Goal: Task Accomplishment & Management: Manage account settings

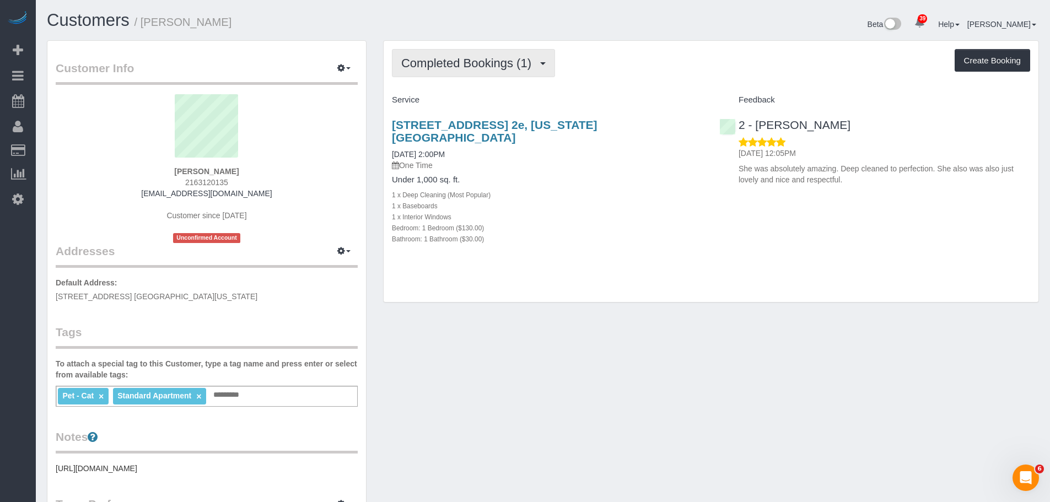
click at [488, 62] on span "Completed Bookings (1)" at bounding box center [469, 63] width 136 height 14
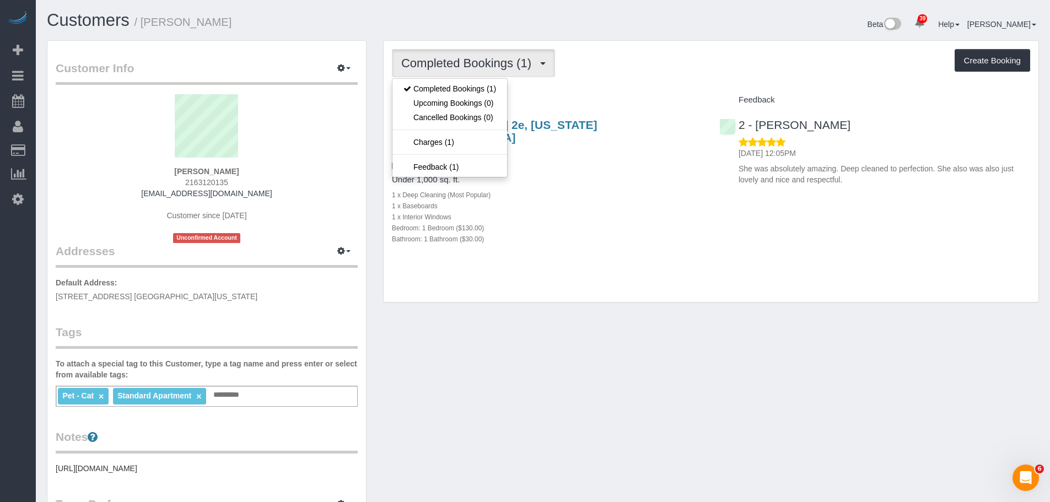
click at [631, 63] on div "Completed Bookings (1) Completed Bookings (1) Upcoming Bookings (0) Cancelled B…" at bounding box center [711, 63] width 638 height 28
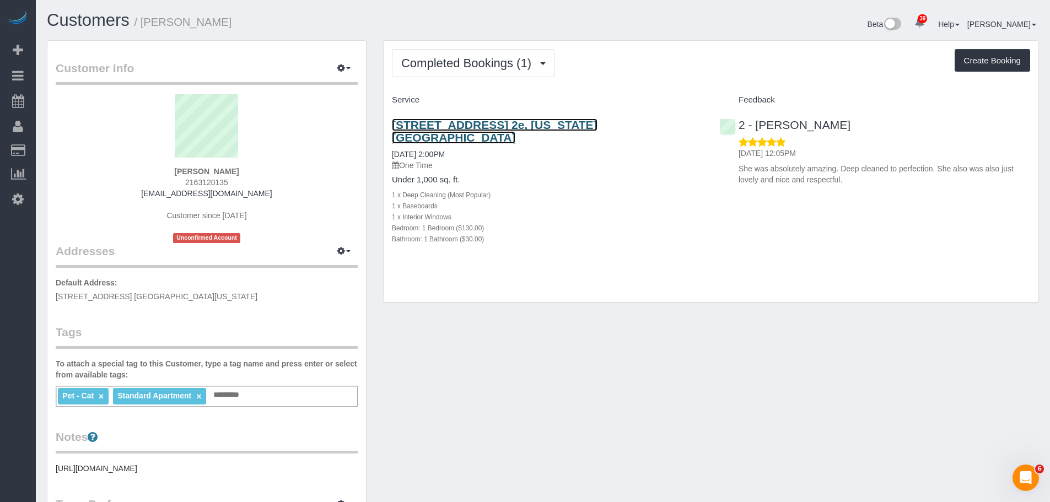
click at [582, 125] on link "50 Bayard Street, Apt. 2e, New York, NY 10013" at bounding box center [494, 130] width 205 height 25
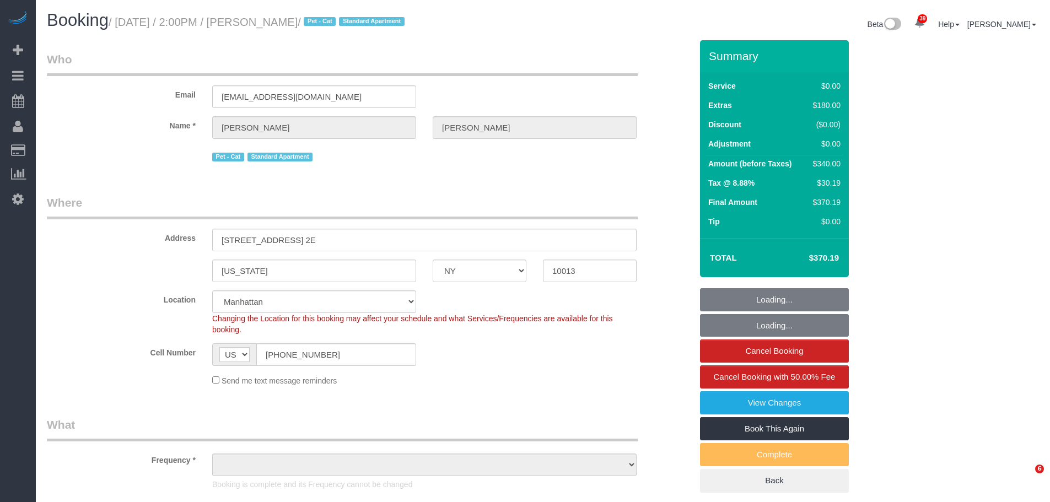
select select "NY"
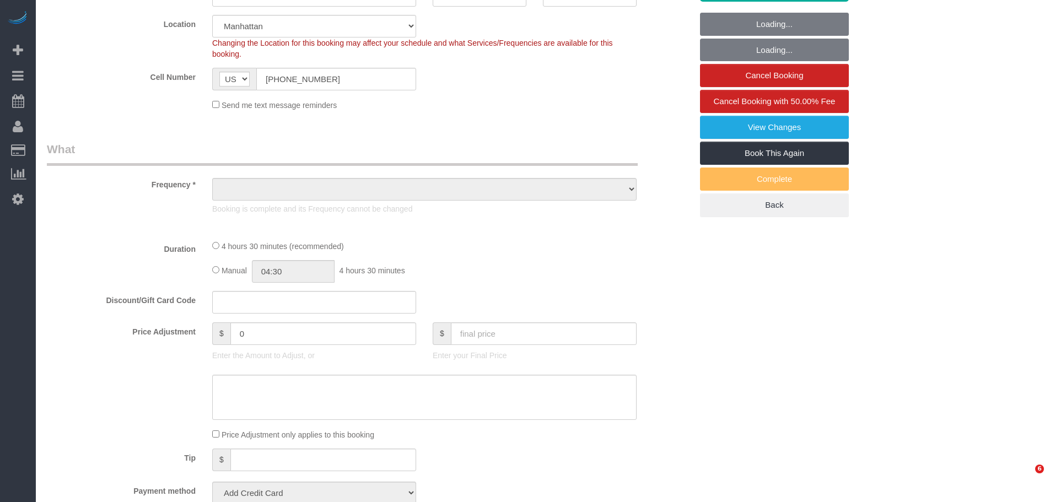
select select "string:stripe-pm_1SHU7D4VGloSiKo7RLCxiQyH"
select select "number:56"
select select "number:72"
select select "number:14"
select select "number:5"
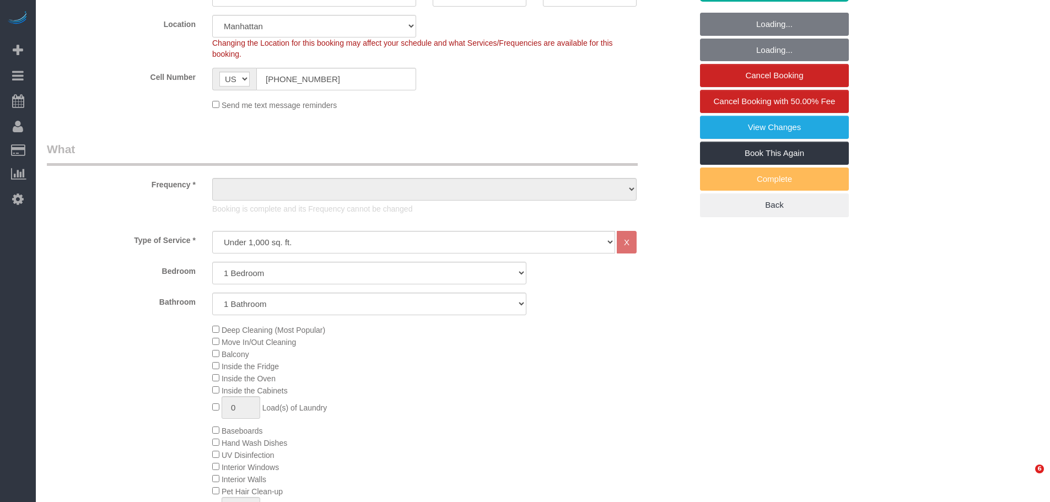
scroll to position [275, 0]
select select "object:1114"
select select "spot1"
select select "1"
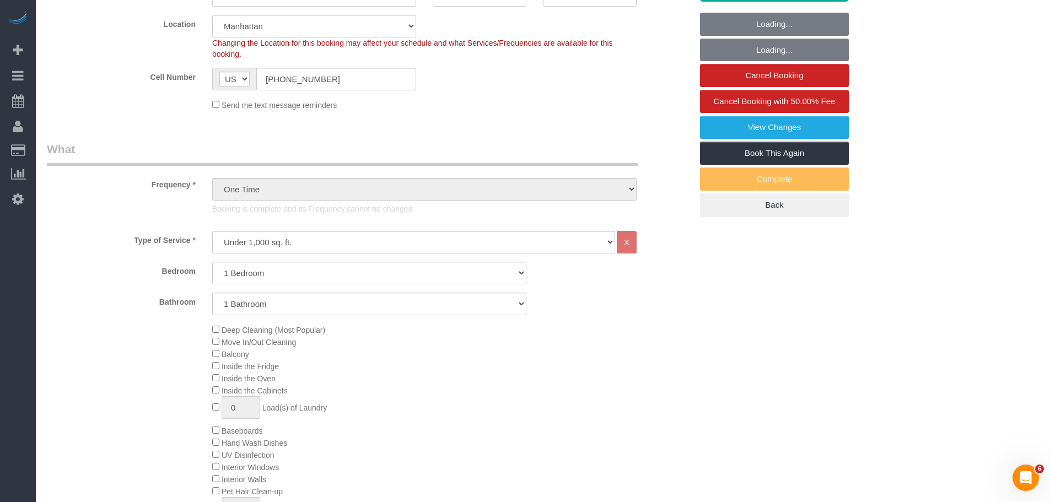
select select "object:1125"
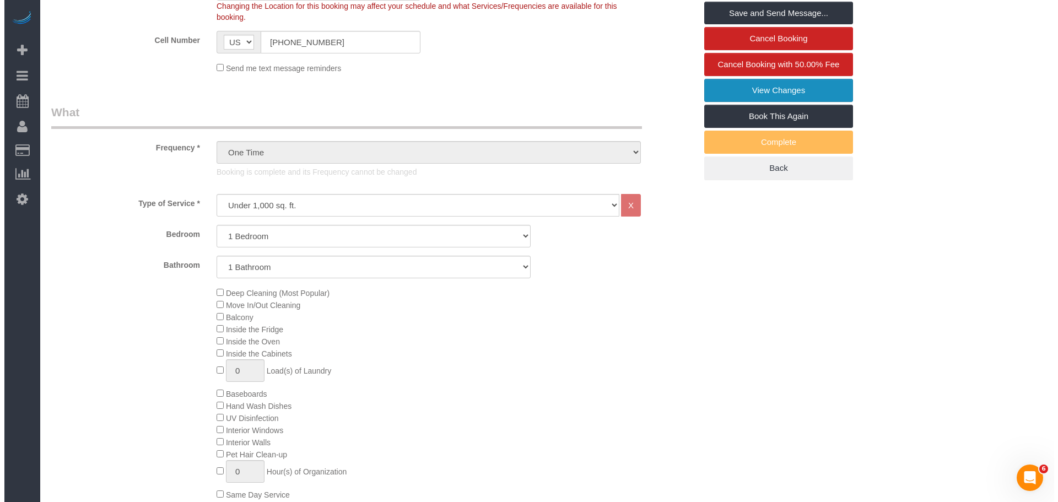
scroll to position [275, 0]
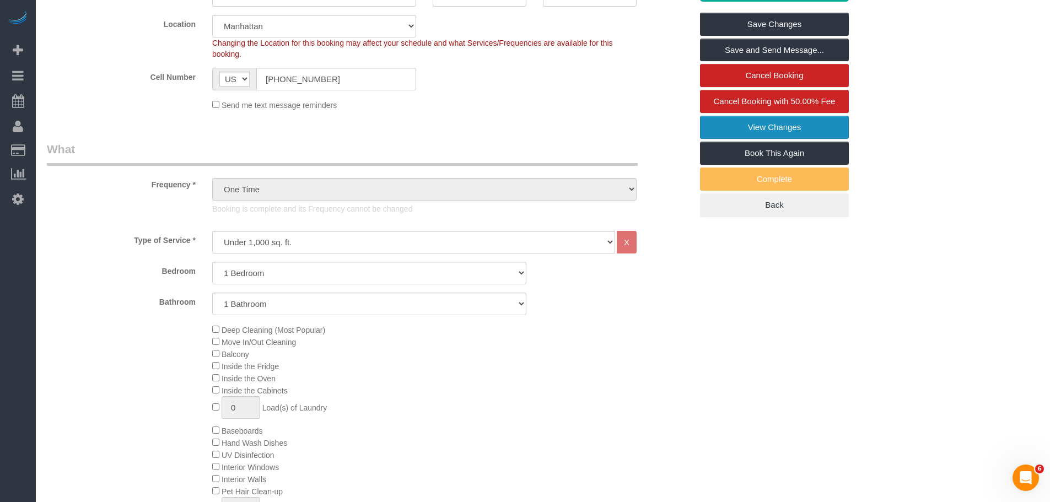
click at [762, 131] on link "View Changes" at bounding box center [774, 127] width 149 height 23
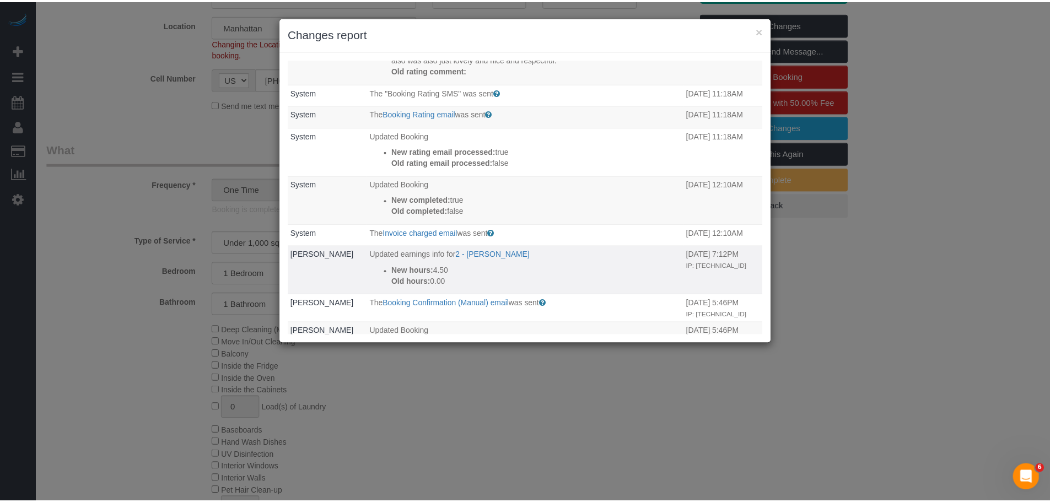
scroll to position [0, 0]
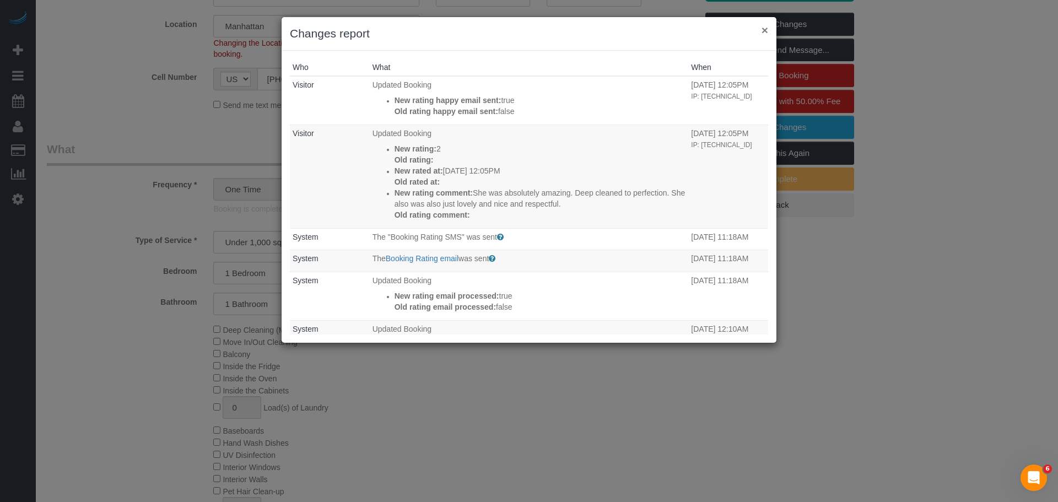
click at [765, 31] on button "×" at bounding box center [764, 30] width 7 height 12
